Goal: Information Seeking & Learning: Find contact information

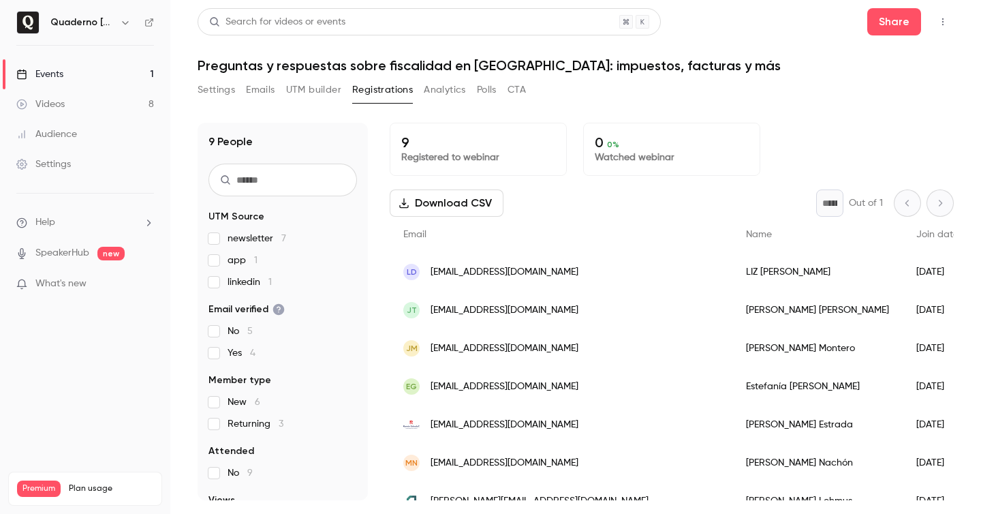
click at [104, 72] on link "Events 1" at bounding box center [85, 74] width 170 height 30
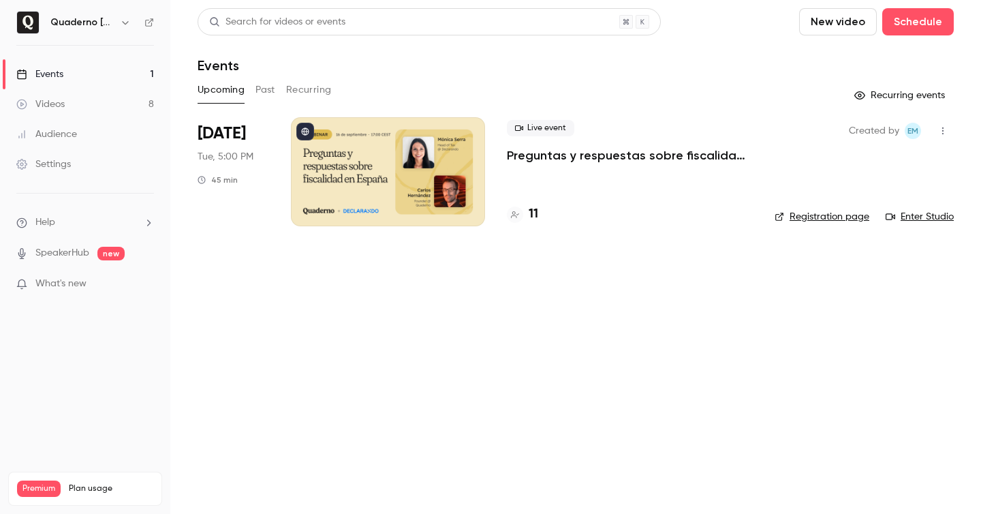
click at [539, 213] on div "11" at bounding box center [630, 214] width 246 height 18
click at [531, 215] on h4 "11" at bounding box center [534, 214] width 10 height 18
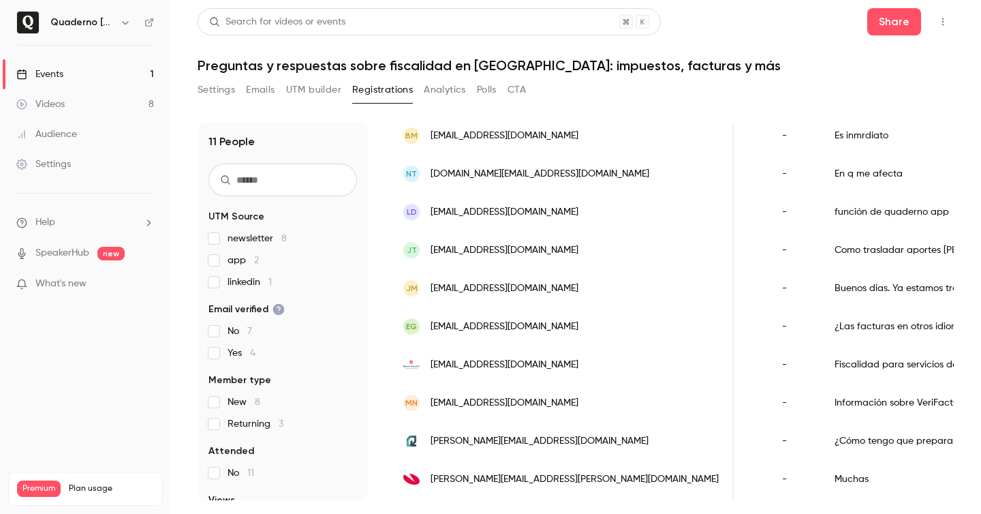
scroll to position [144, 0]
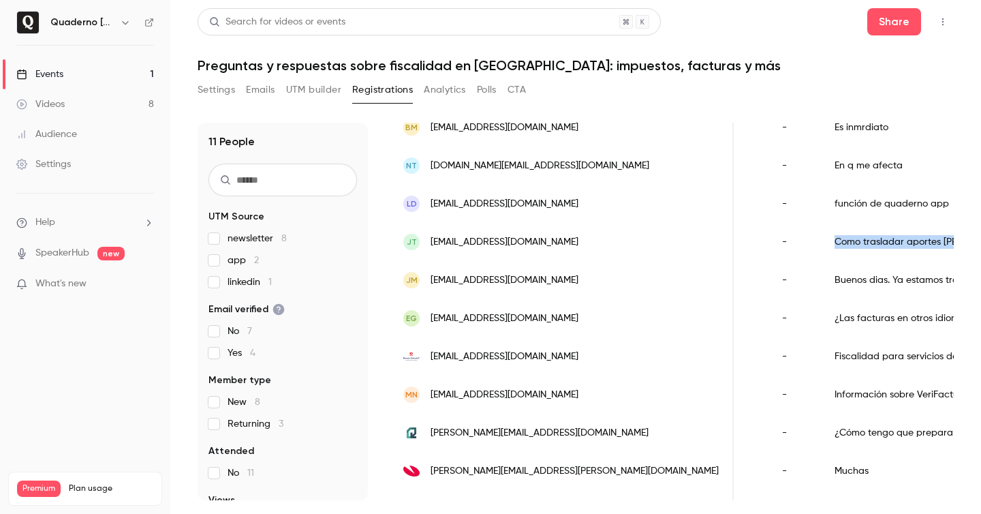
copy div "Como trasladar aportes [PERSON_NAME][GEOGRAPHIC_DATA] a [GEOGRAPHIC_DATA]."
drag, startPoint x: 903, startPoint y: 238, endPoint x: 677, endPoint y: 240, distance: 225.5
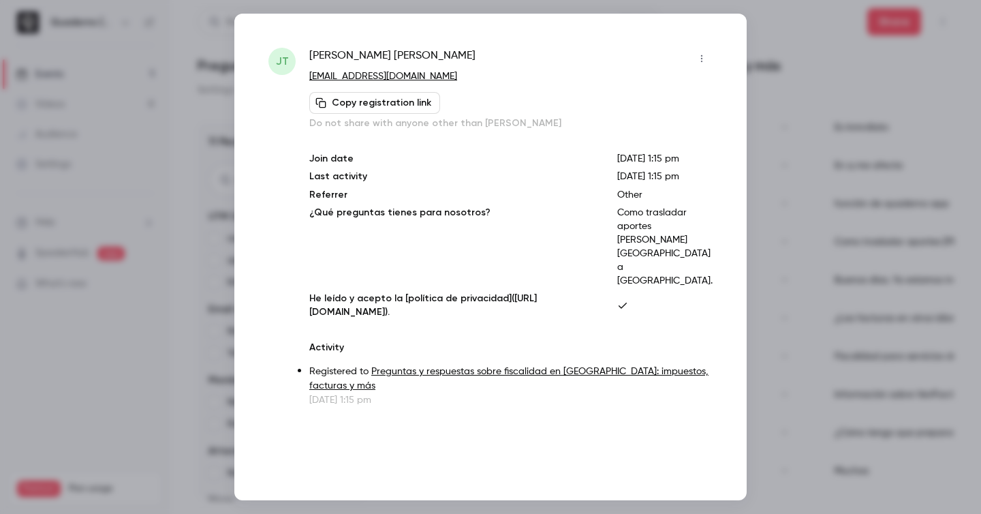
click at [903, 238] on div at bounding box center [490, 257] width 981 height 514
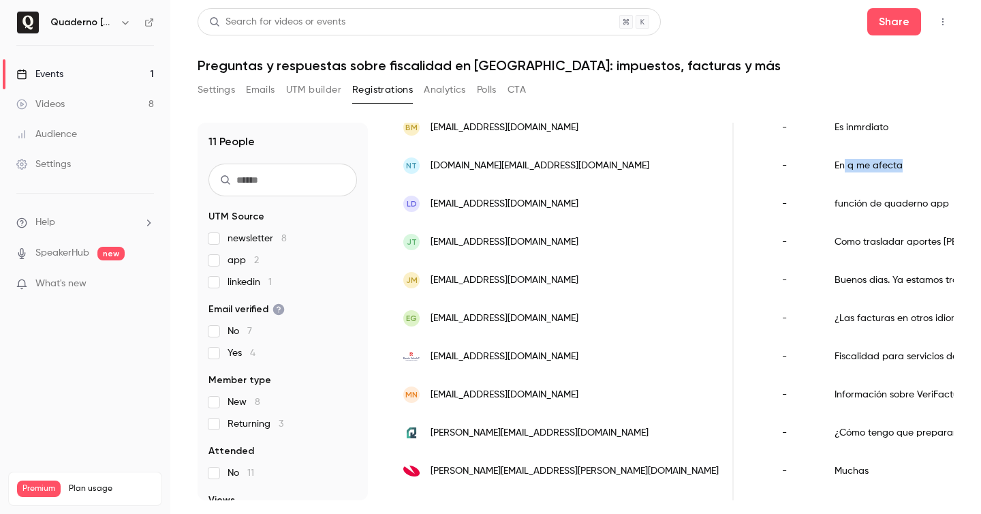
drag, startPoint x: 721, startPoint y: 168, endPoint x: 694, endPoint y: 161, distance: 27.4
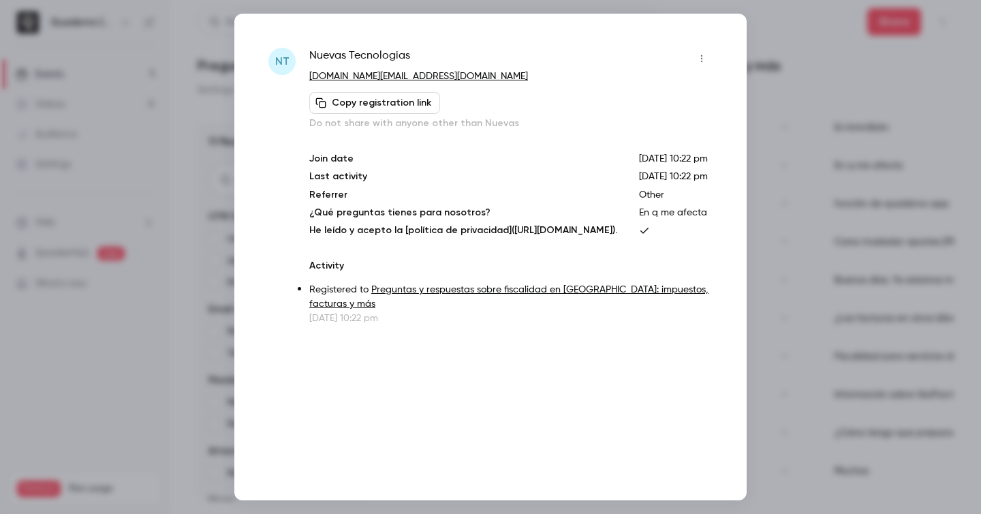
click at [775, 40] on div at bounding box center [490, 257] width 981 height 514
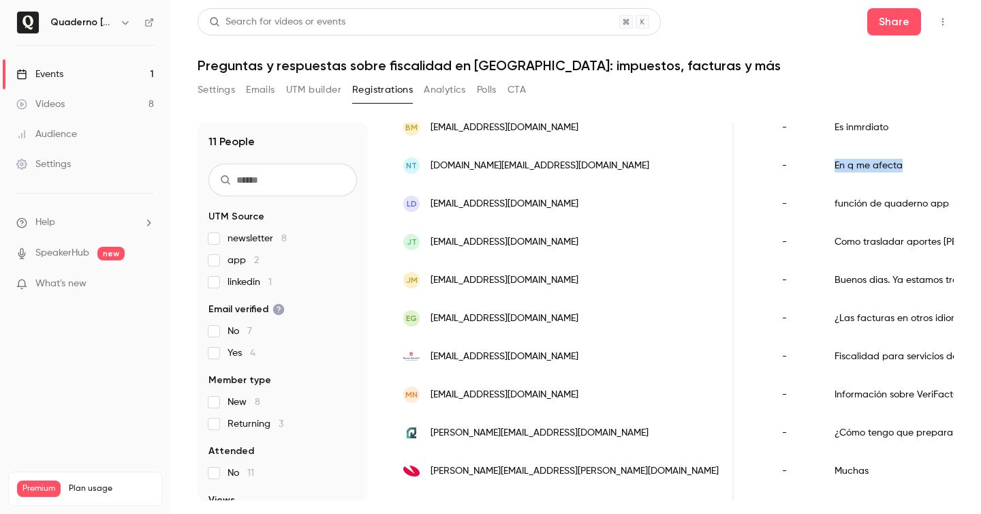
drag, startPoint x: 670, startPoint y: 162, endPoint x: 757, endPoint y: 168, distance: 87.4
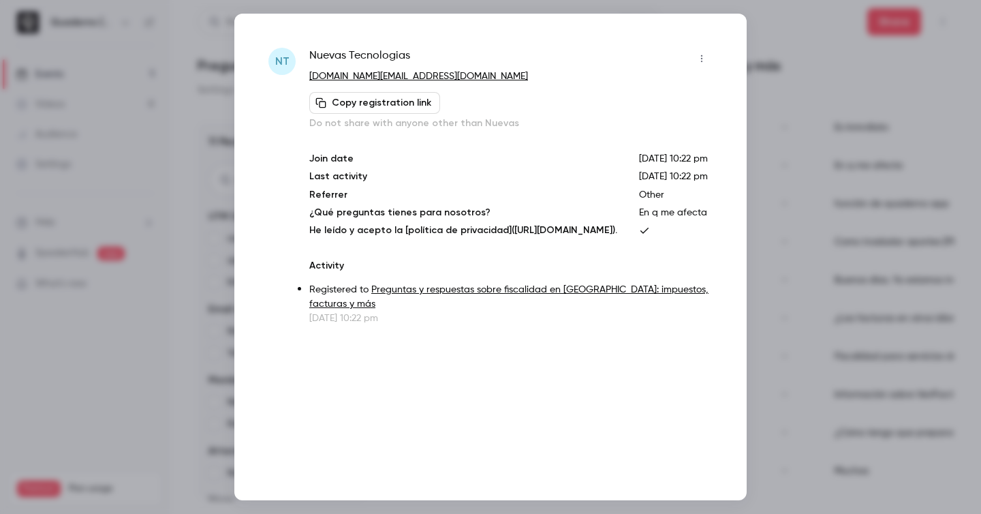
click at [790, 54] on div at bounding box center [490, 257] width 981 height 514
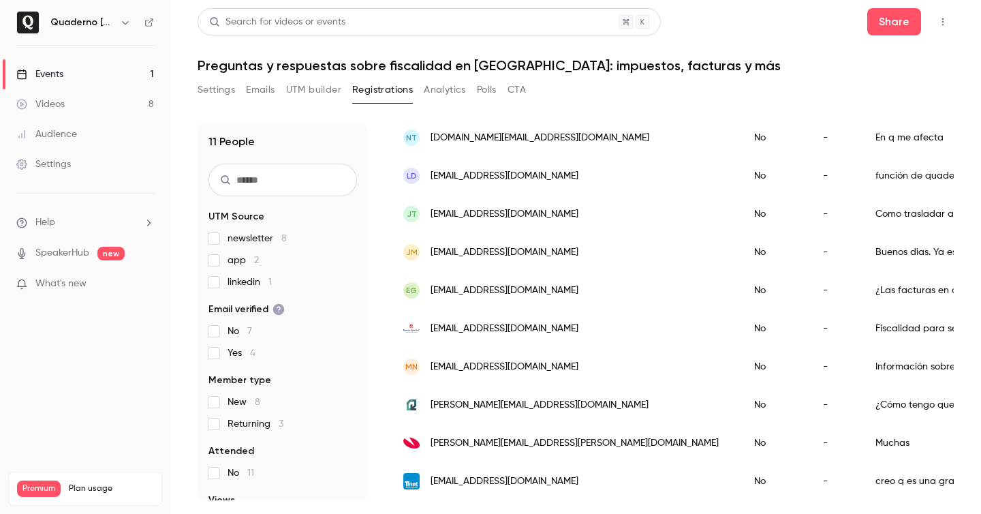
scroll to position [0, 0]
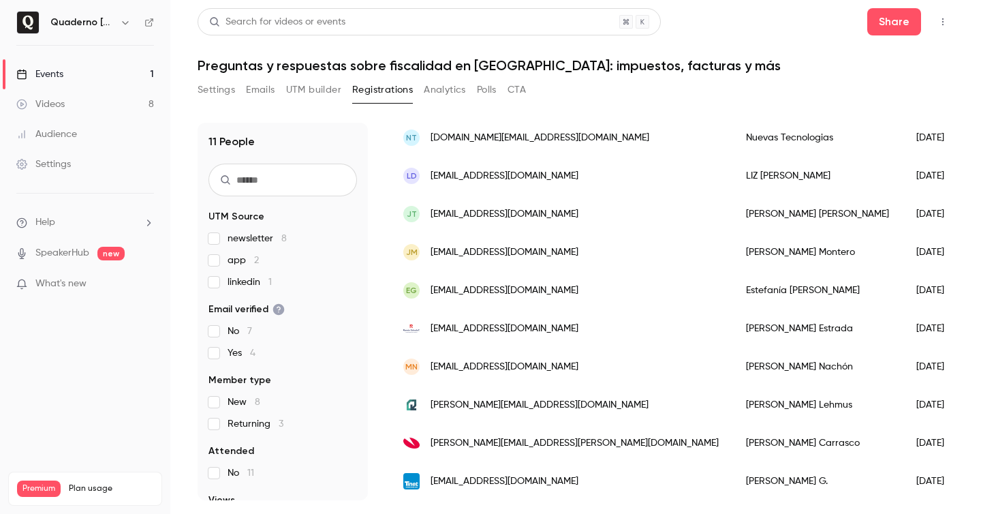
click at [732, 261] on div "Juan Jose Montero" at bounding box center [817, 252] width 170 height 38
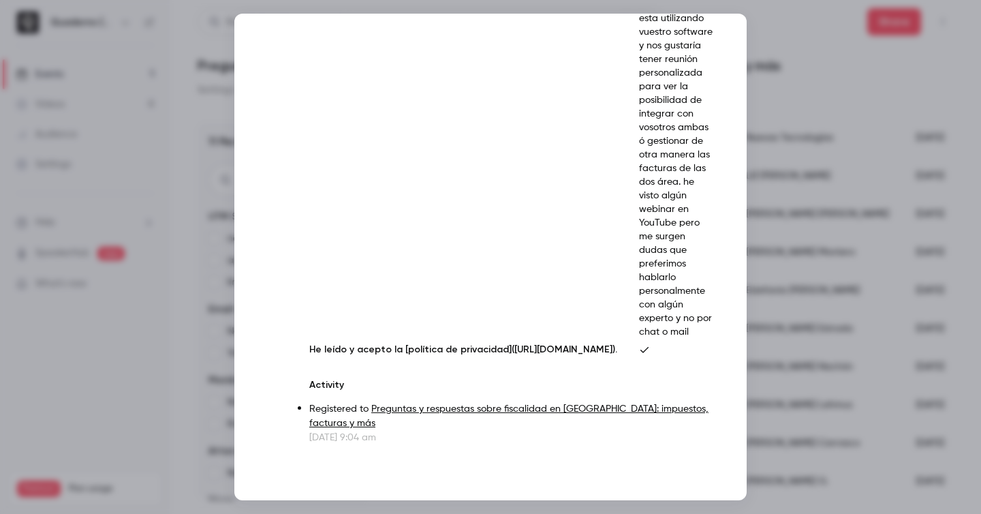
scroll to position [389, 0]
click at [822, 342] on div at bounding box center [490, 257] width 981 height 514
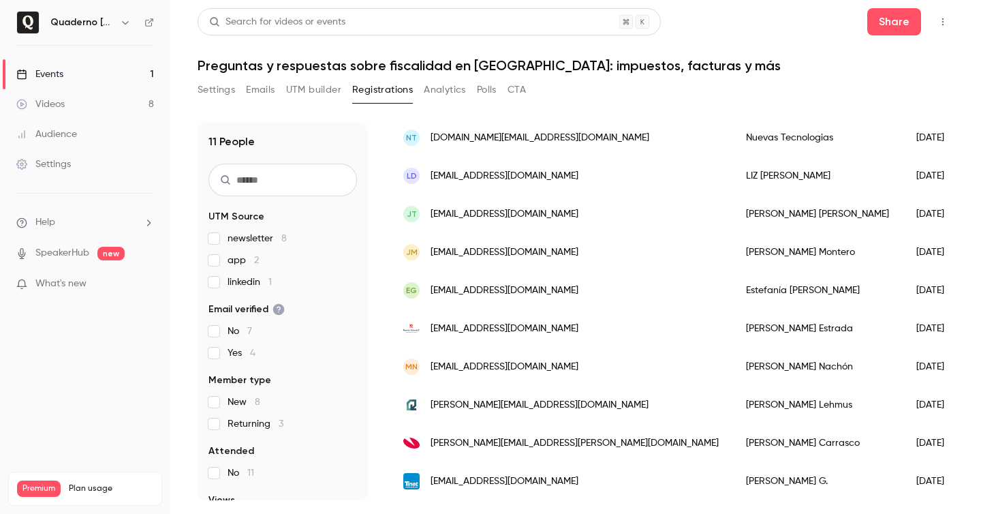
click at [574, 298] on div "EG vitalnovax@gmail.com" at bounding box center [561, 290] width 343 height 38
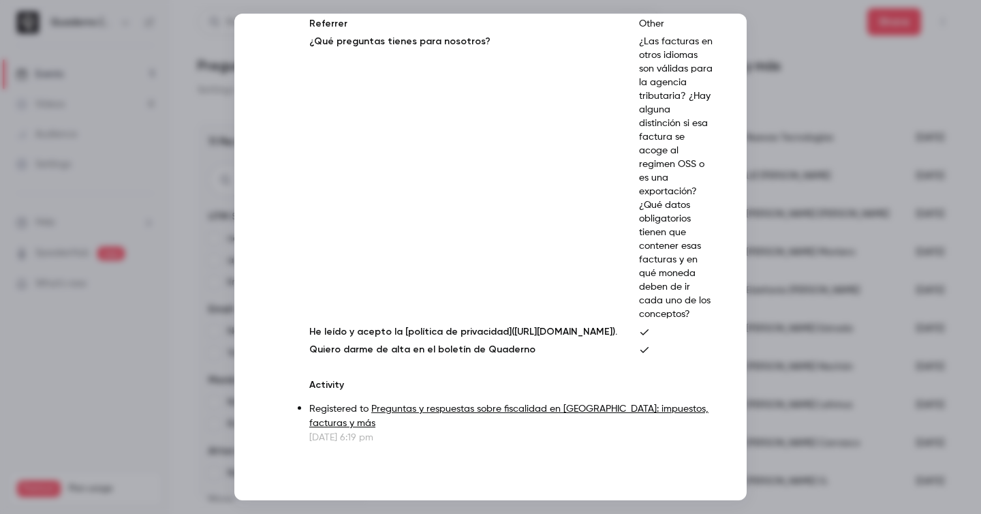
scroll to position [180, 0]
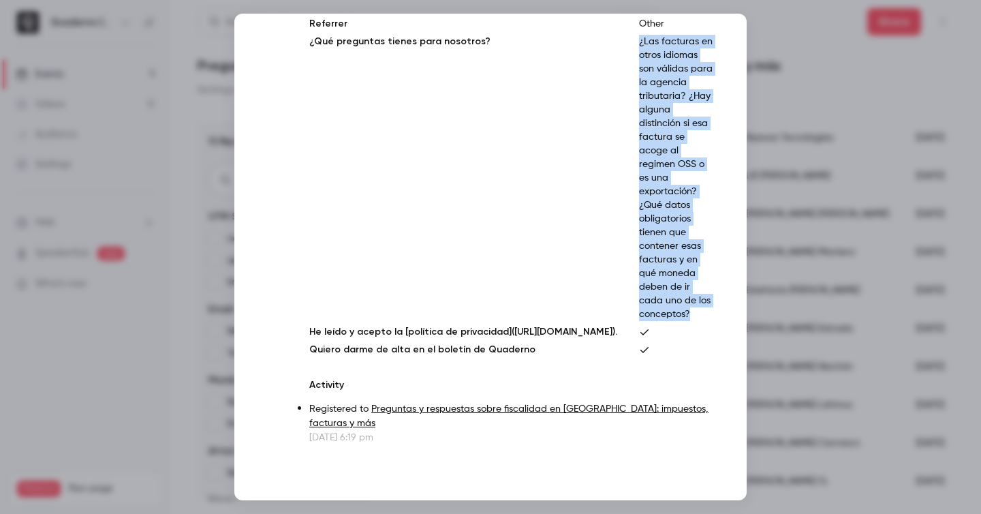
drag, startPoint x: 653, startPoint y: 61, endPoint x: 714, endPoint y: 384, distance: 329.2
click at [714, 384] on div "EG Estefanía García vitalnovax@gmail.com Copy registration link Do not share wi…" at bounding box center [490, 257] width 512 height 486
copy p "¿Las facturas en otros idiomas son válidas para la agencia tributaria? ¿Hay alg…"
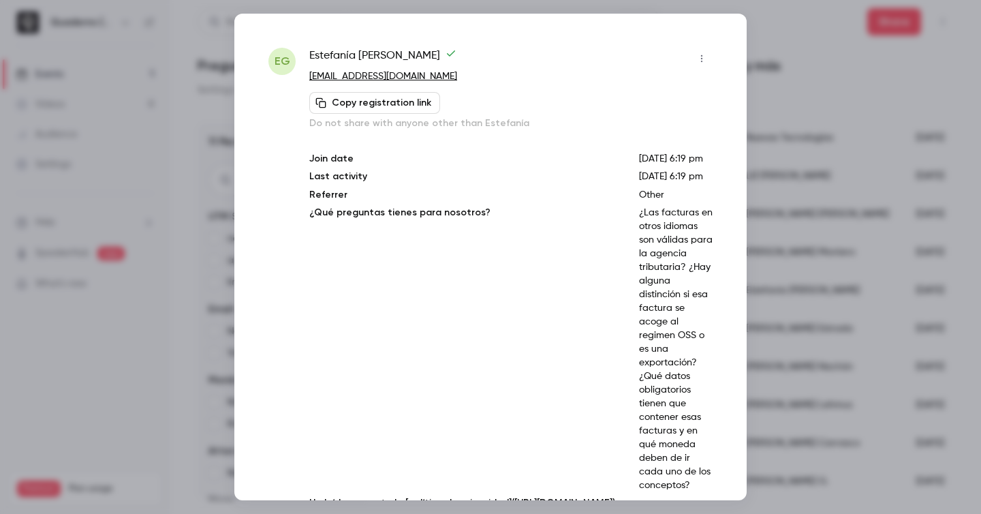
click at [880, 181] on div at bounding box center [490, 257] width 981 height 514
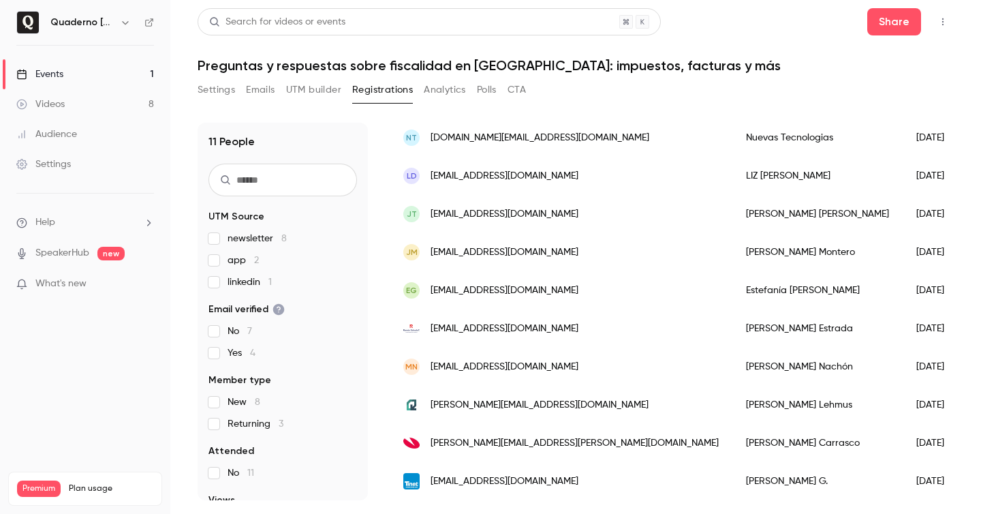
click at [588, 331] on div "[EMAIL_ADDRESS][DOMAIN_NAME]" at bounding box center [561, 328] width 343 height 38
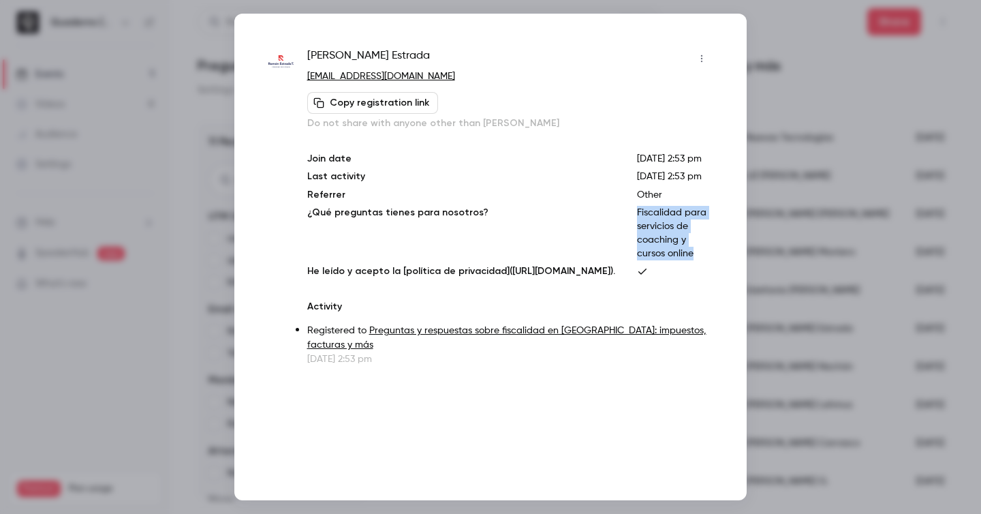
drag, startPoint x: 668, startPoint y: 267, endPoint x: 697, endPoint y: 354, distance: 91.3
click at [697, 260] on p "Fiscalidad para servicios de coaching y cursos online" at bounding box center [675, 233] width 76 height 54
copy p "Fiscalidad para servicios de coaching y cursos online"
click at [931, 268] on div at bounding box center [490, 257] width 981 height 514
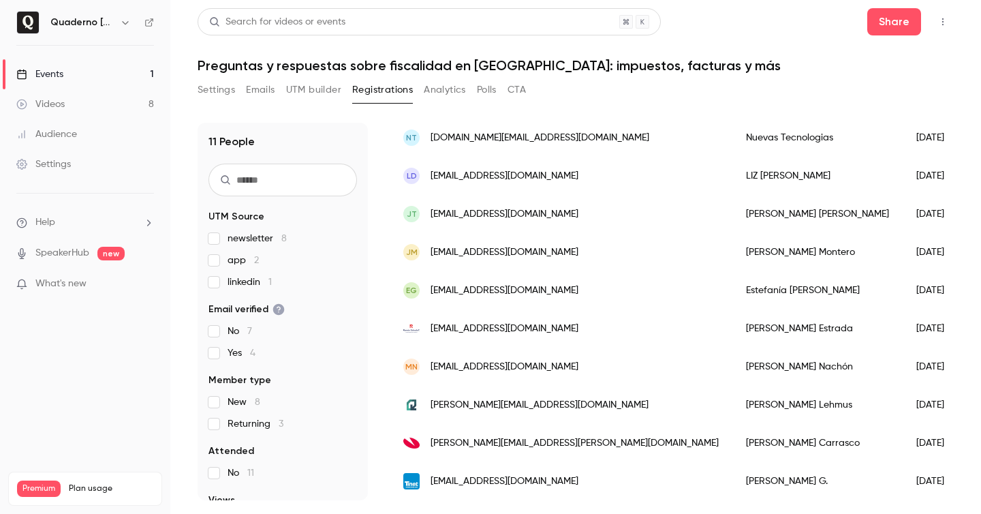
click at [584, 370] on div "MN marianachon2308@gmail.com" at bounding box center [561, 366] width 343 height 38
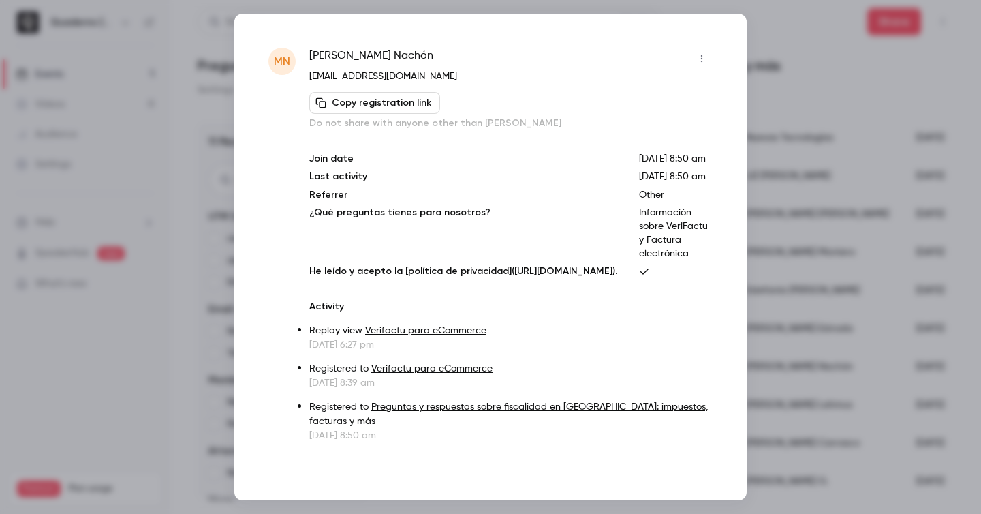
click at [754, 286] on div at bounding box center [490, 257] width 981 height 514
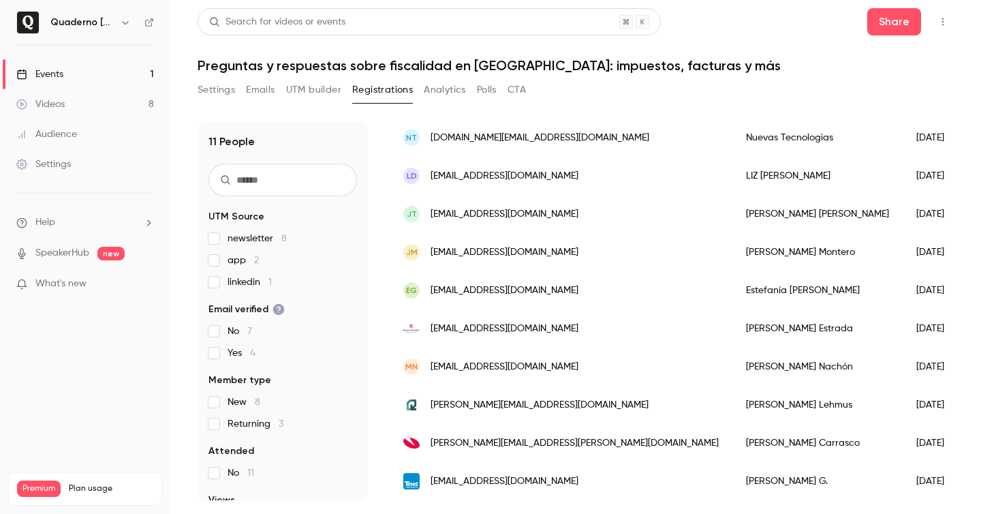
click at [599, 397] on div "[PERSON_NAME][EMAIL_ADDRESS][DOMAIN_NAME]" at bounding box center [561, 405] width 343 height 38
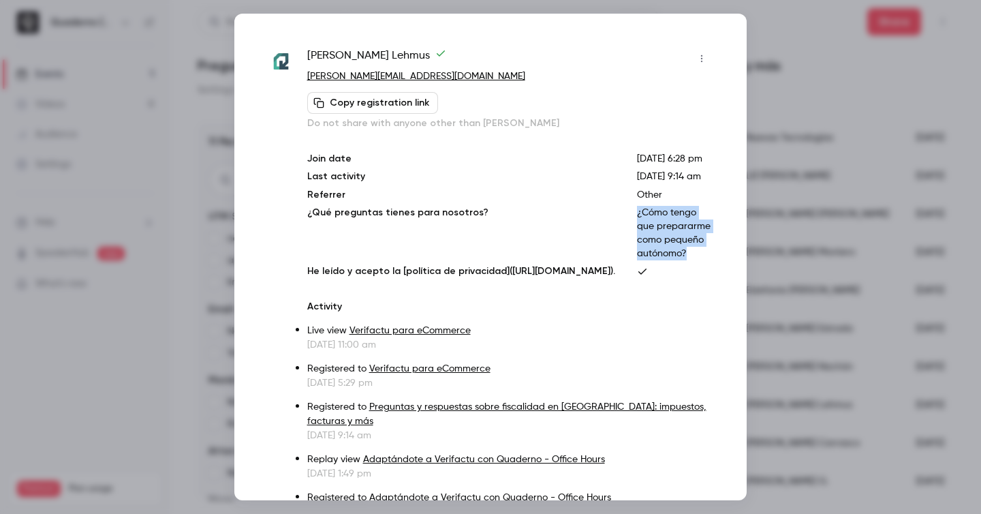
drag, startPoint x: 659, startPoint y: 255, endPoint x: 717, endPoint y: 326, distance: 91.1
click at [717, 326] on div "Hanna Lehmus hanna@quaderno.io Copy registration link Do not share with anyone …" at bounding box center [490, 257] width 512 height 486
drag, startPoint x: 717, startPoint y: 326, endPoint x: 659, endPoint y: 256, distance: 91.0
click at [659, 256] on div "Hanna Lehmus hanna@quaderno.io Copy registration link Do not share with anyone …" at bounding box center [490, 257] width 512 height 486
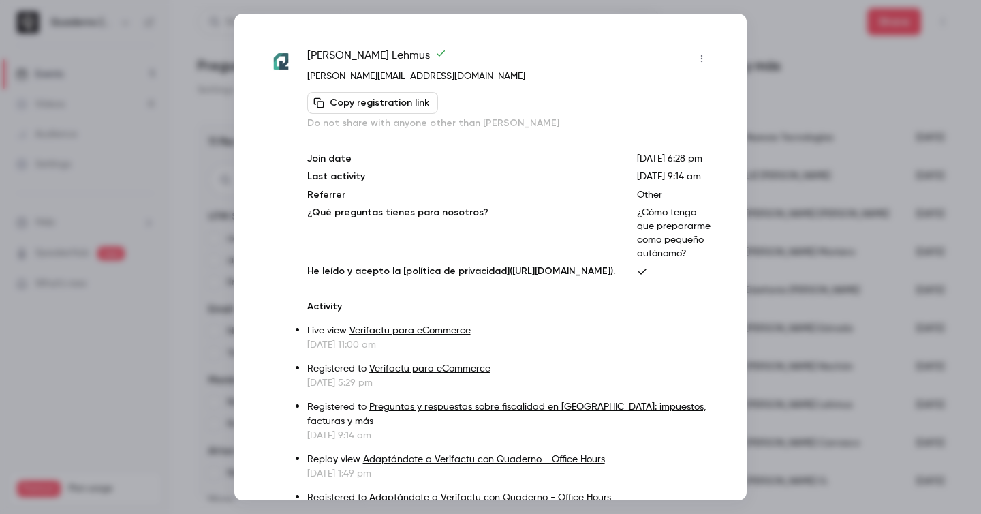
click at [884, 277] on div at bounding box center [490, 257] width 981 height 514
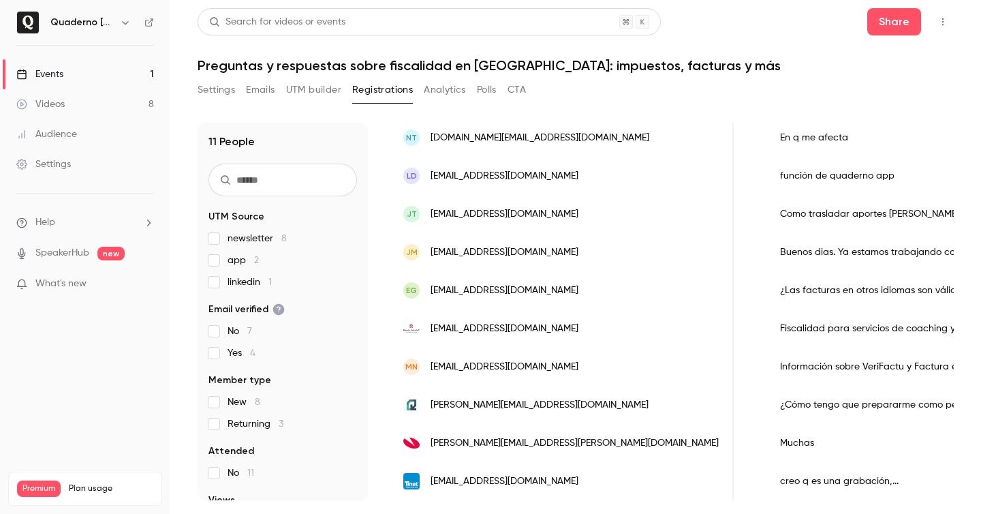
scroll to position [0, 0]
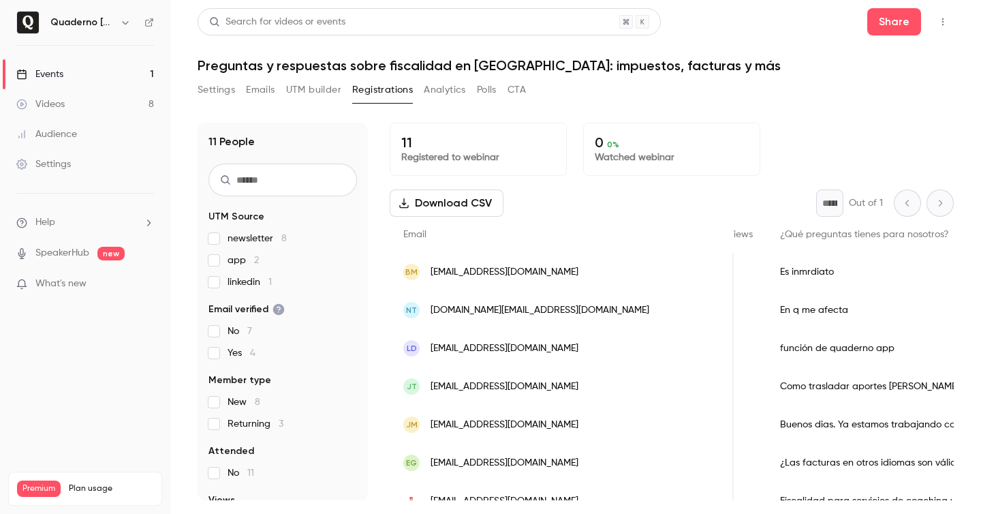
click at [78, 72] on link "Events 1" at bounding box center [85, 74] width 170 height 30
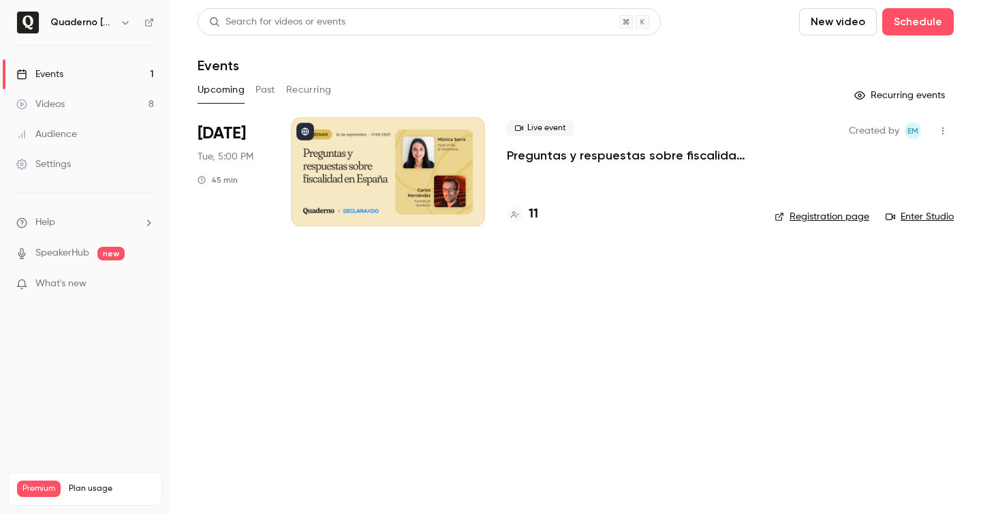
click at [936, 125] on button "button" at bounding box center [943, 131] width 22 height 22
click at [855, 173] on li "Share" at bounding box center [879, 165] width 147 height 35
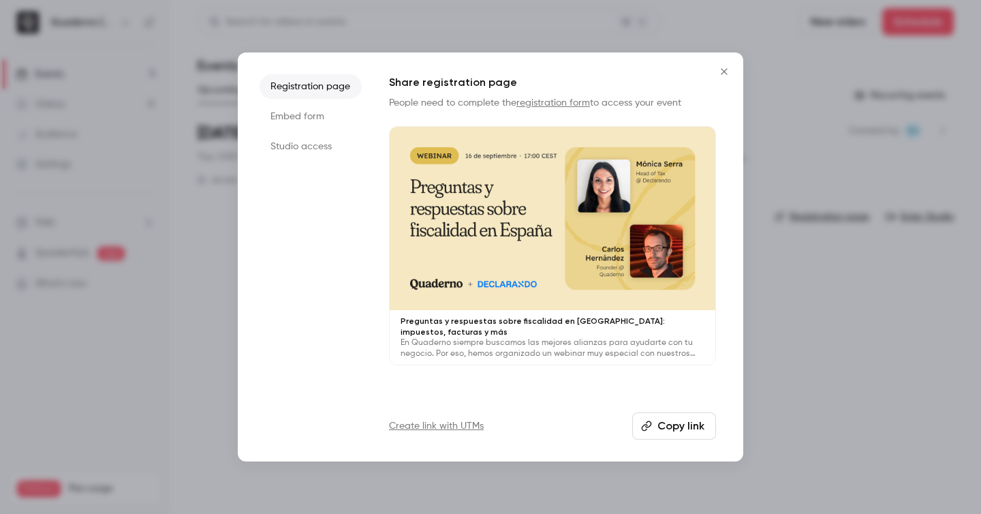
click at [324, 144] on li "Studio access" at bounding box center [311, 146] width 102 height 25
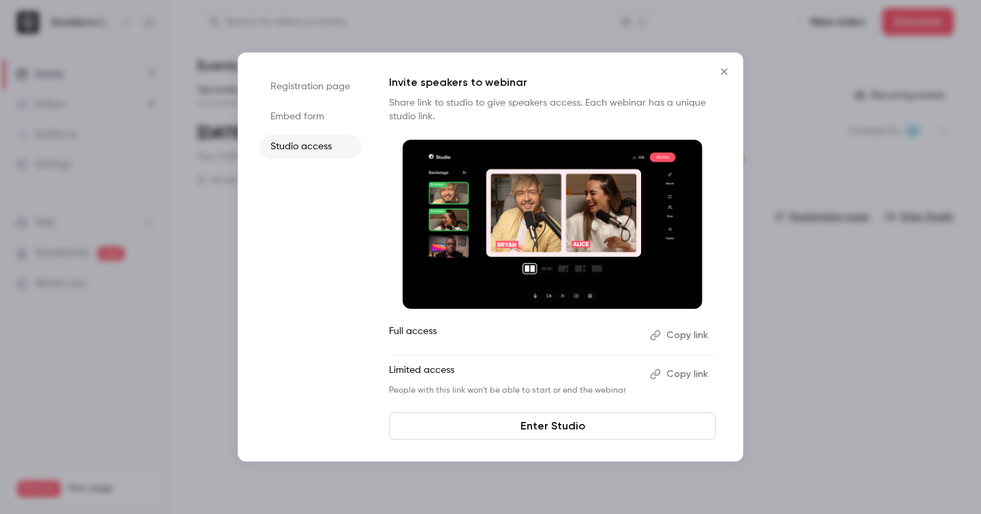
click at [682, 375] on button "Copy link" at bounding box center [680, 374] width 72 height 22
click at [935, 273] on div at bounding box center [490, 257] width 981 height 514
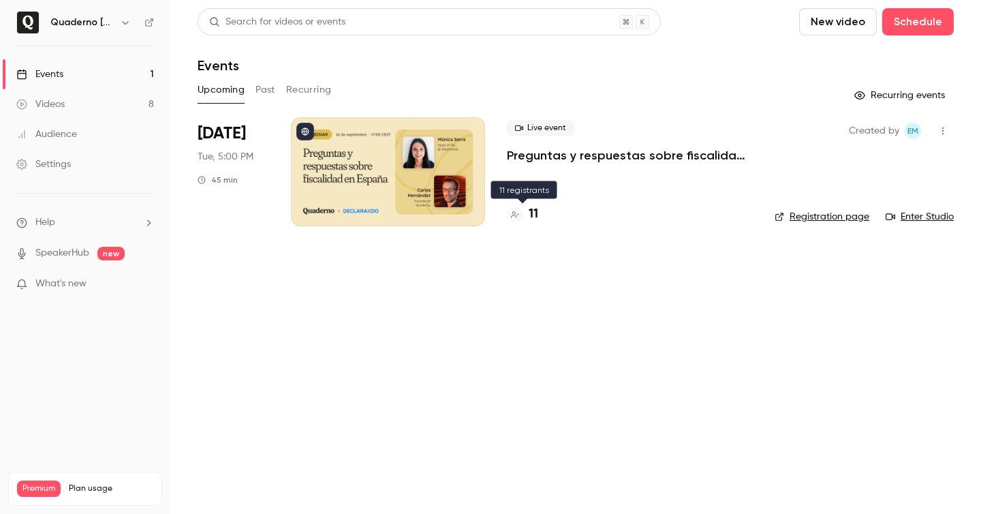
click at [539, 214] on div "11" at bounding box center [630, 214] width 246 height 18
click at [533, 212] on h4 "11" at bounding box center [534, 214] width 10 height 18
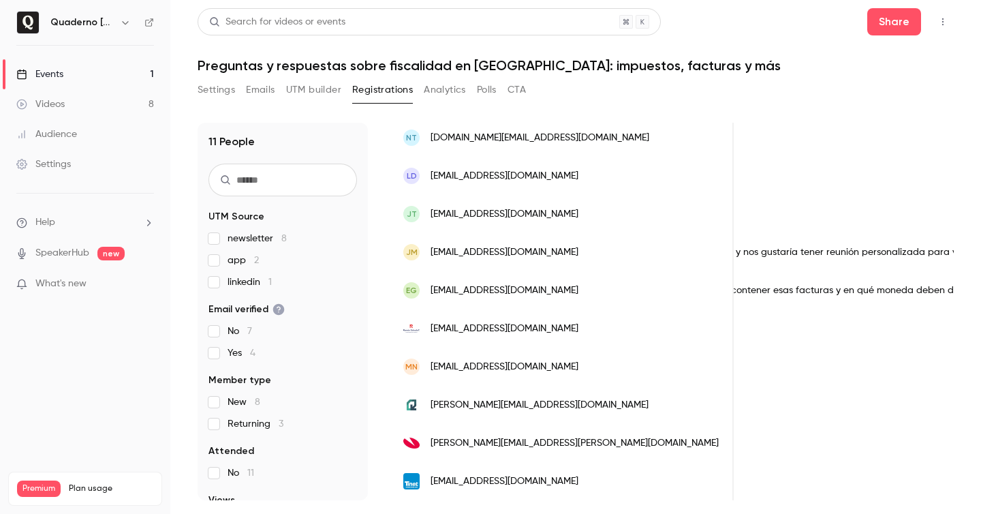
scroll to position [0, 1361]
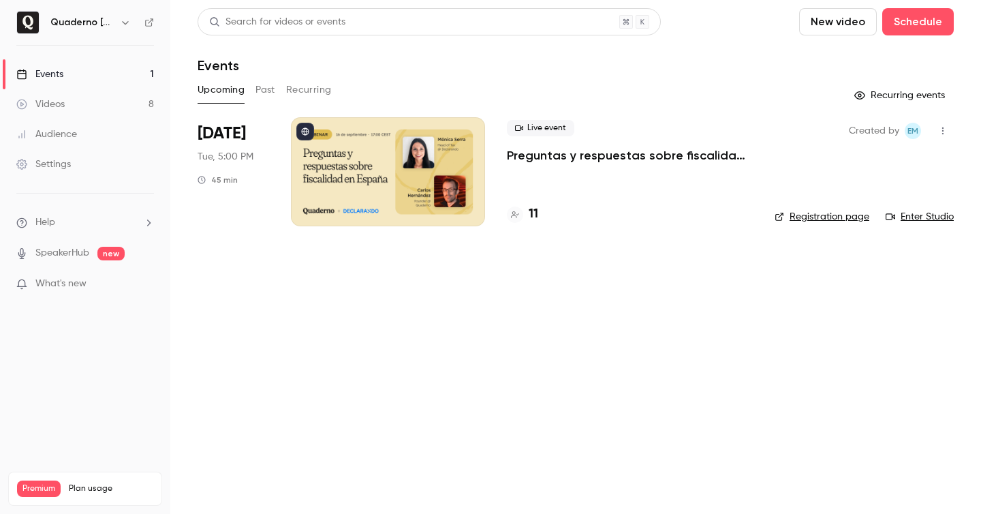
click at [529, 209] on h4 "11" at bounding box center [534, 214] width 10 height 18
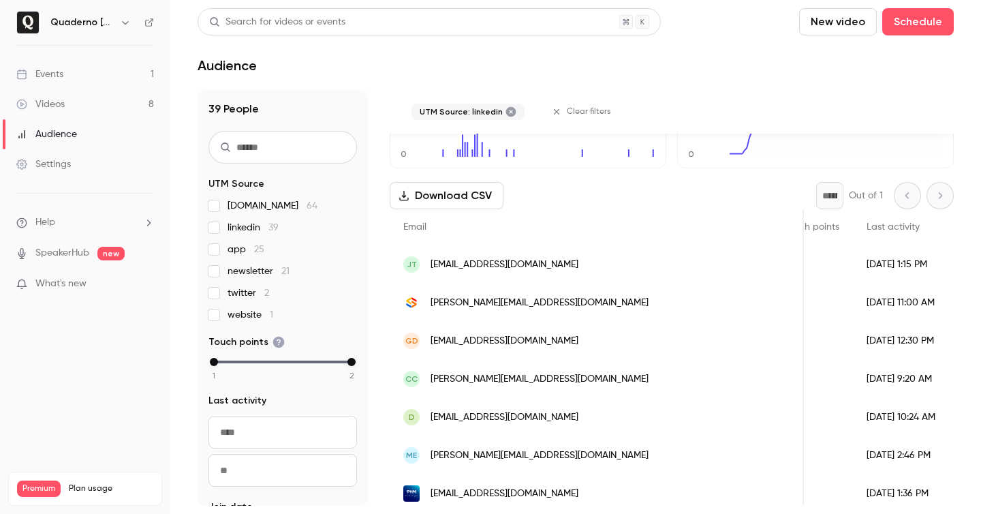
scroll to position [0, 303]
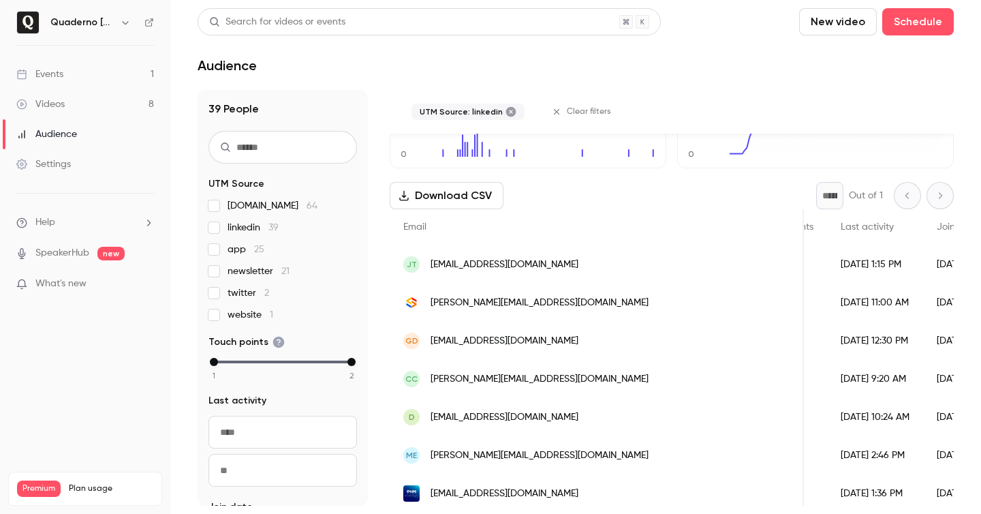
click at [547, 294] on div "[PERSON_NAME][EMAIL_ADDRESS][DOMAIN_NAME]" at bounding box center [597, 302] width 414 height 38
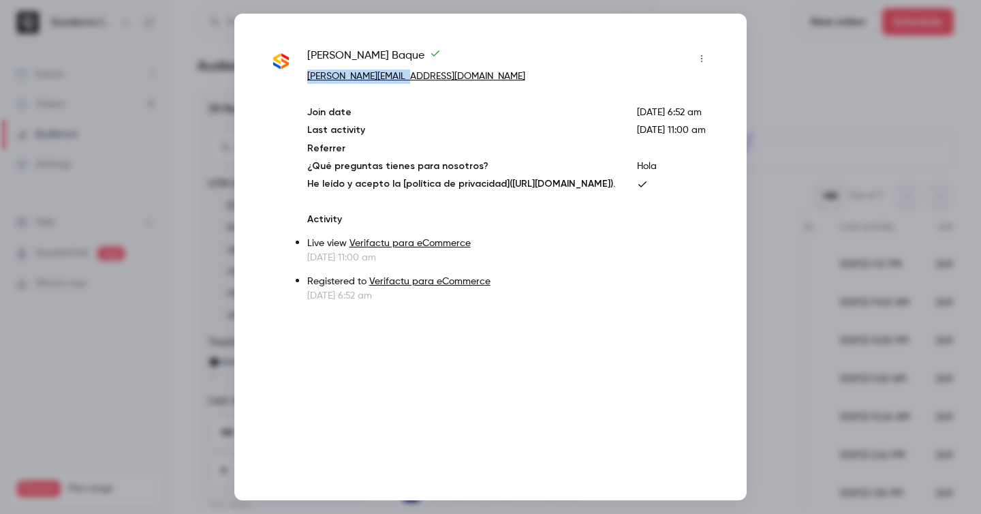
copy link "[PERSON_NAME][EMAIL_ADDRESS][DOMAIN_NAME]"
drag, startPoint x: 418, startPoint y: 75, endPoint x: 308, endPoint y: 79, distance: 110.4
click at [308, 79] on p "[PERSON_NAME][EMAIL_ADDRESS][DOMAIN_NAME]" at bounding box center [509, 76] width 405 height 14
click at [903, 25] on div at bounding box center [490, 257] width 981 height 514
